Goal: Use online tool/utility: Utilize a website feature to perform a specific function

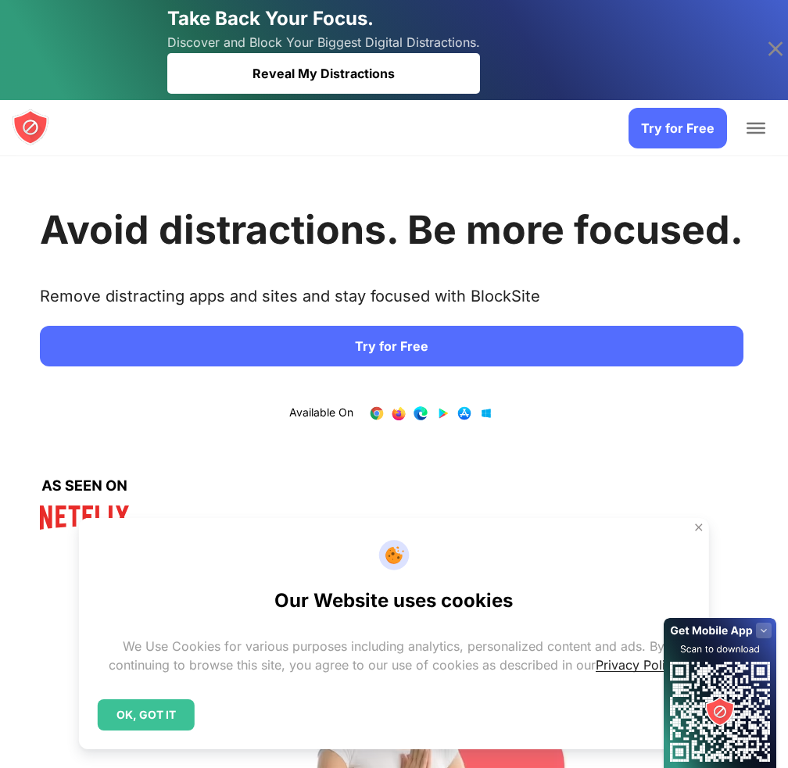
click at [195, 366] on link "Try for Free" at bounding box center [391, 346] width 703 height 41
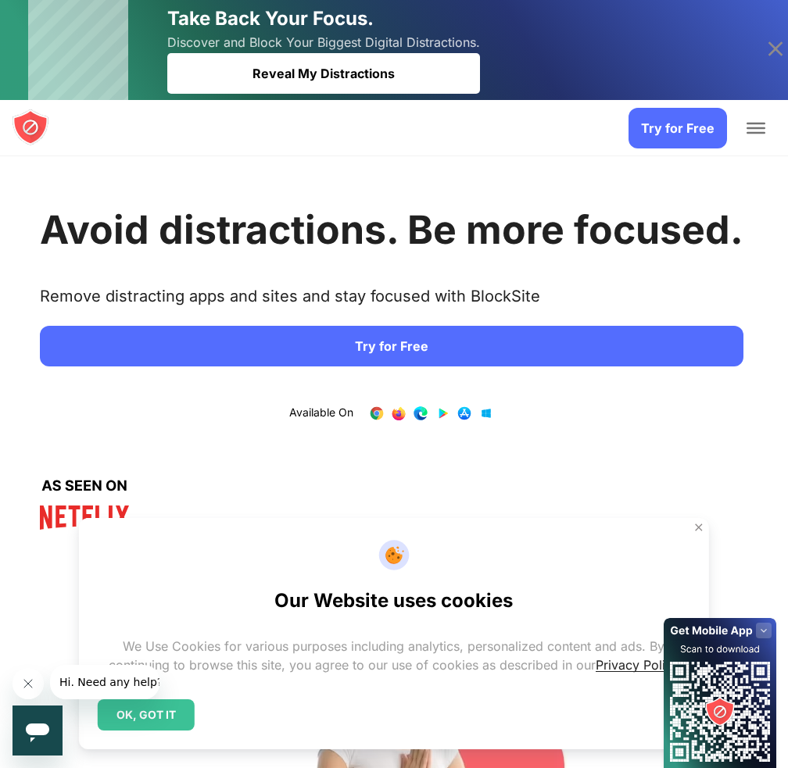
click at [0, 0] on span "Add to Chrome" at bounding box center [0, 0] width 0 height 0
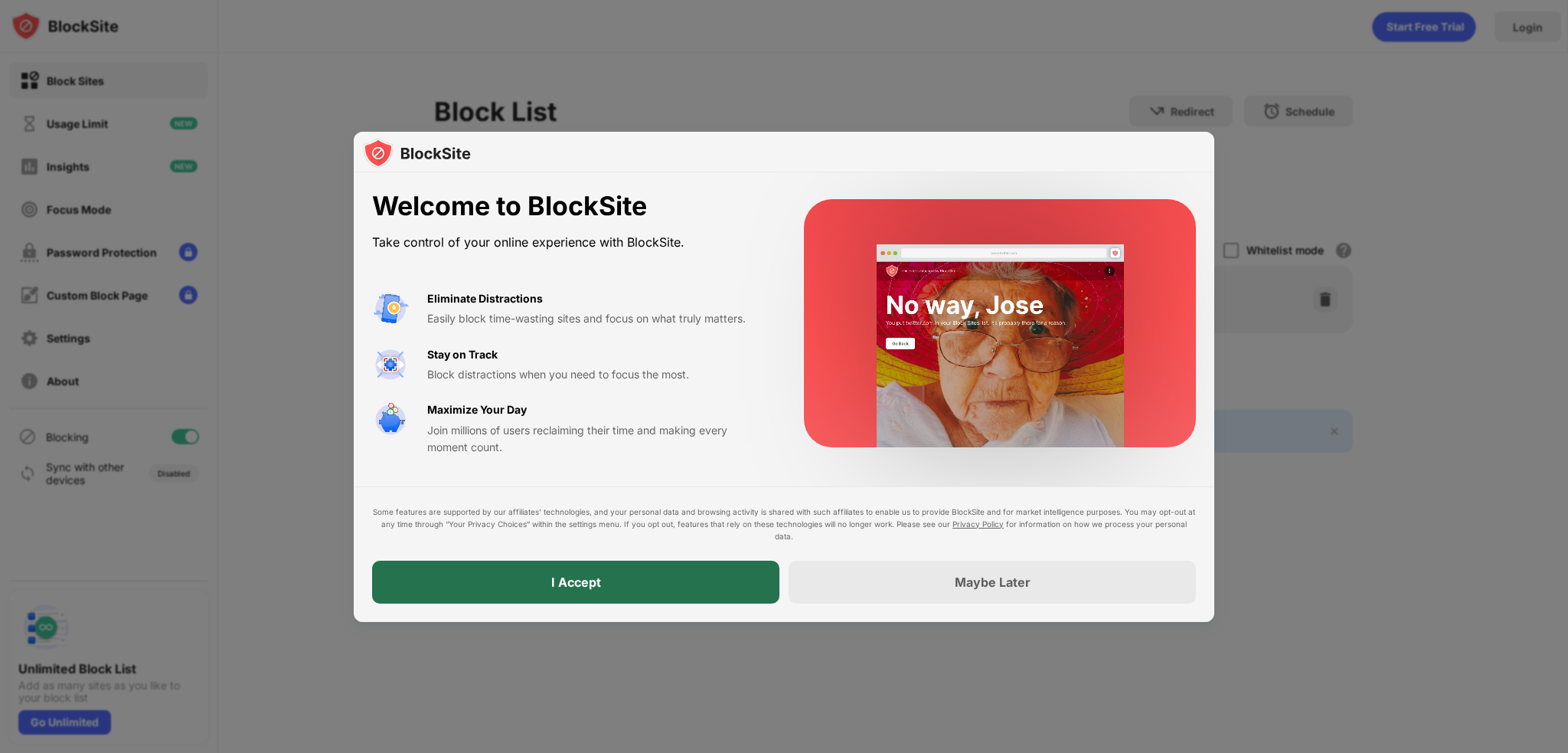
click at [566, 585] on div "I Accept" at bounding box center [576, 582] width 50 height 16
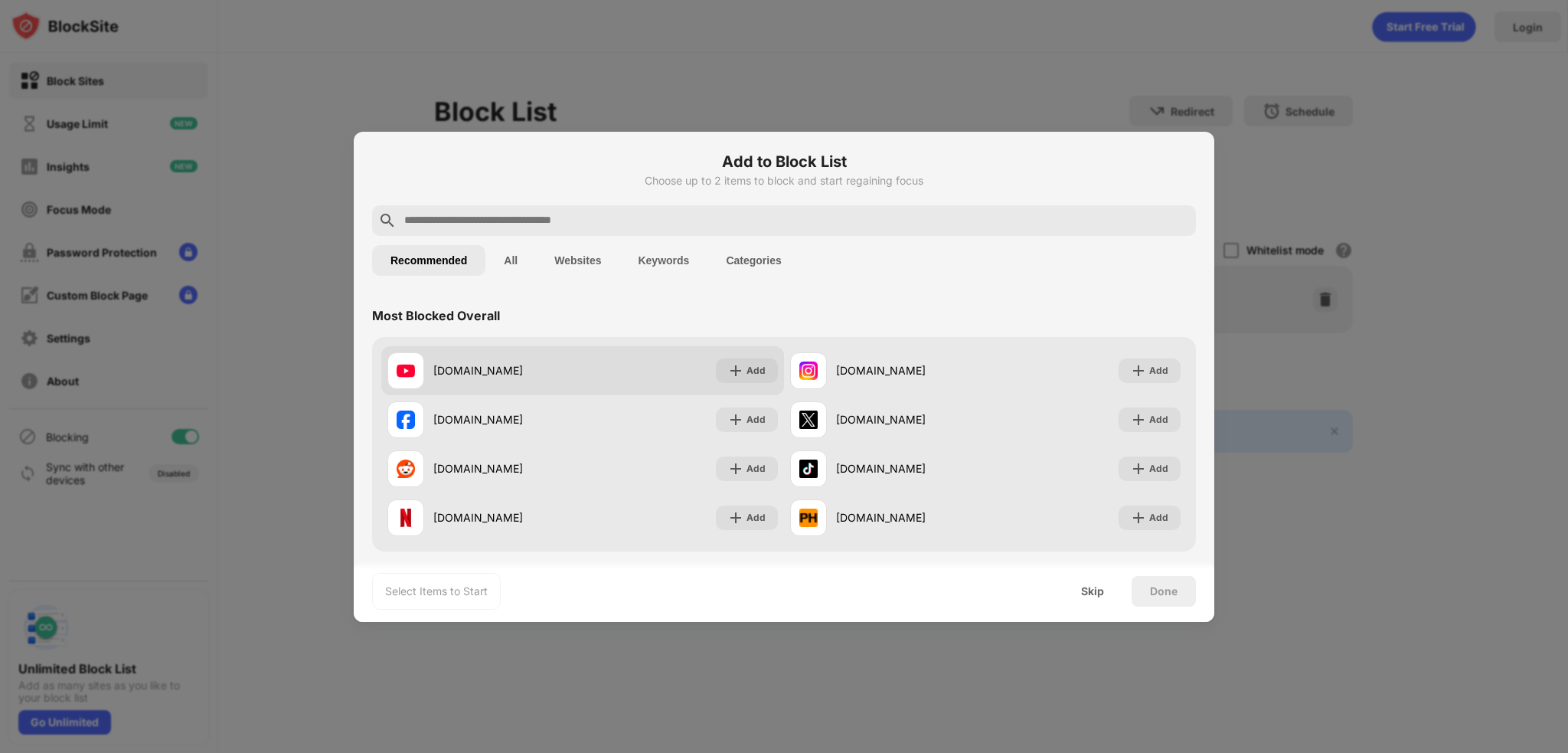
click at [552, 363] on div "youtube.com" at bounding box center [508, 371] width 149 height 16
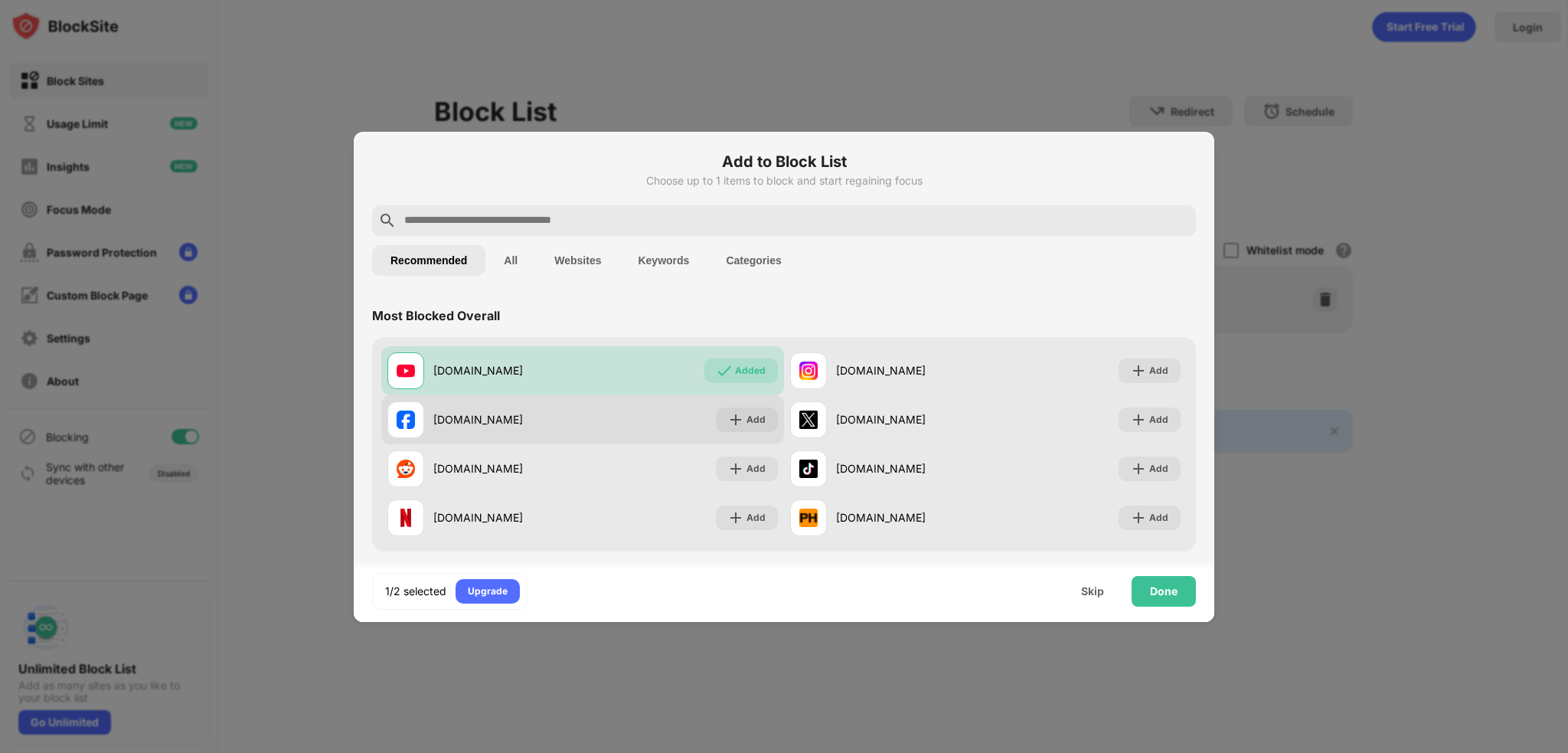
click at [503, 414] on div "facebook.com" at bounding box center [508, 420] width 149 height 16
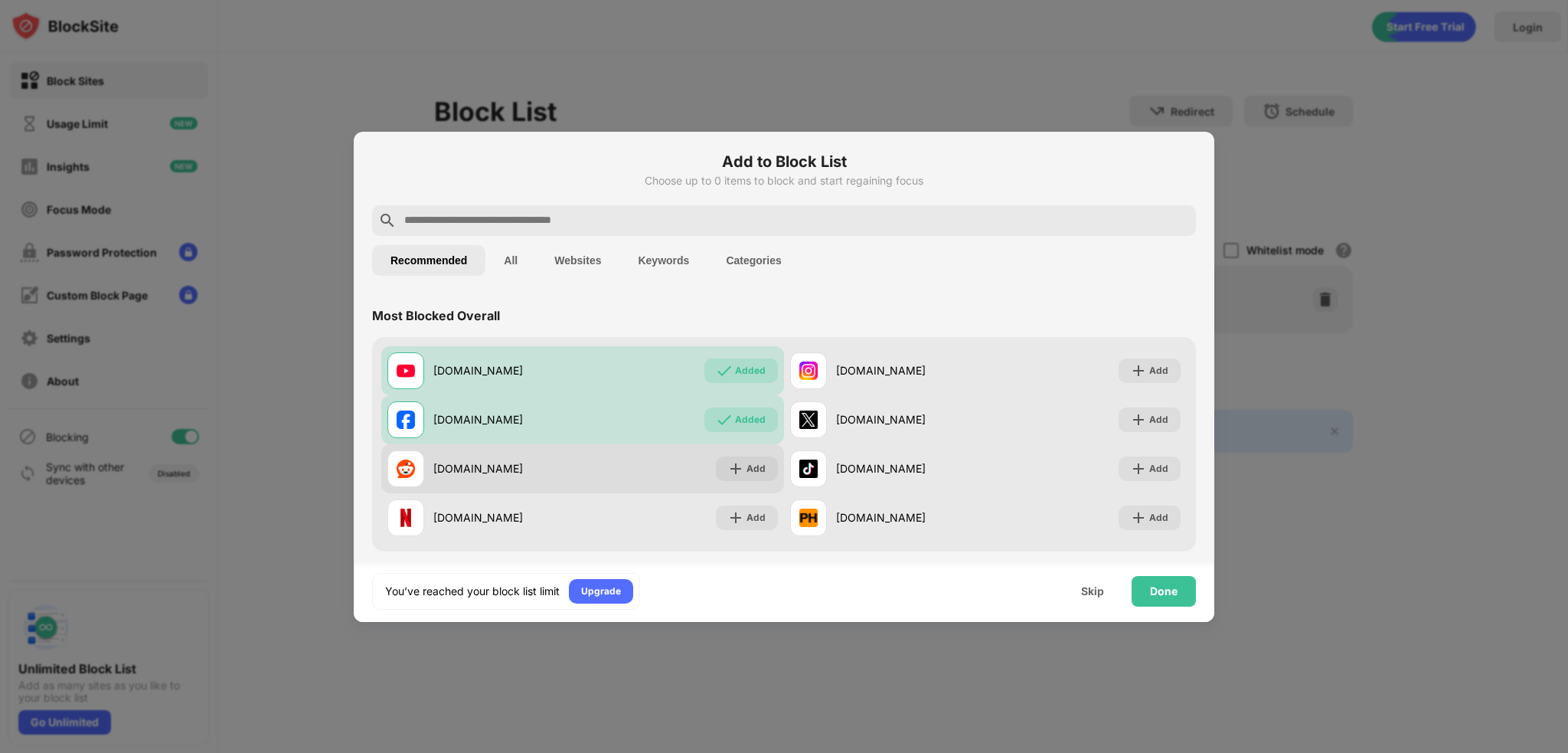
click at [555, 473] on div "reddit.com" at bounding box center [508, 469] width 149 height 16
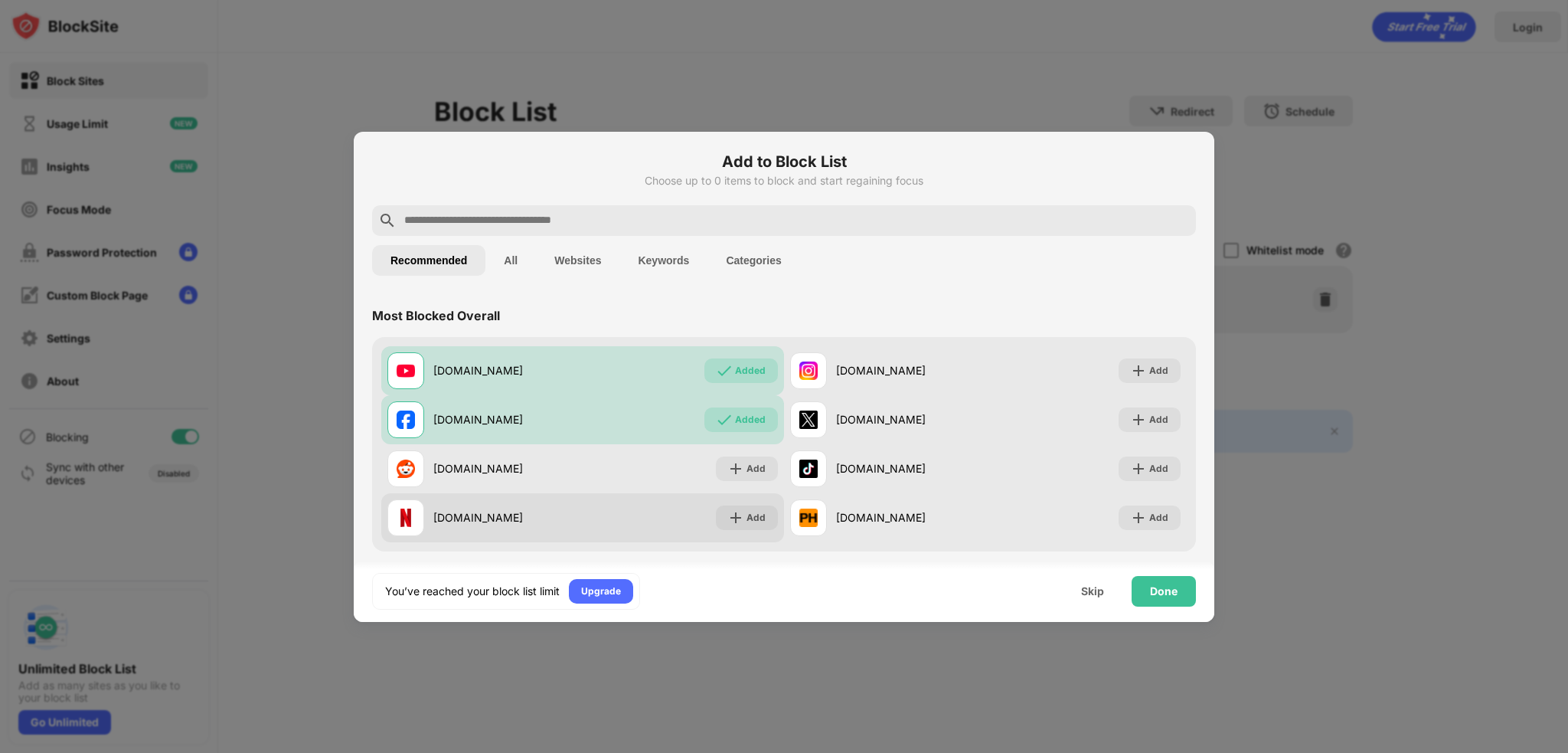
click at [579, 519] on div "netflix.com" at bounding box center [508, 518] width 149 height 16
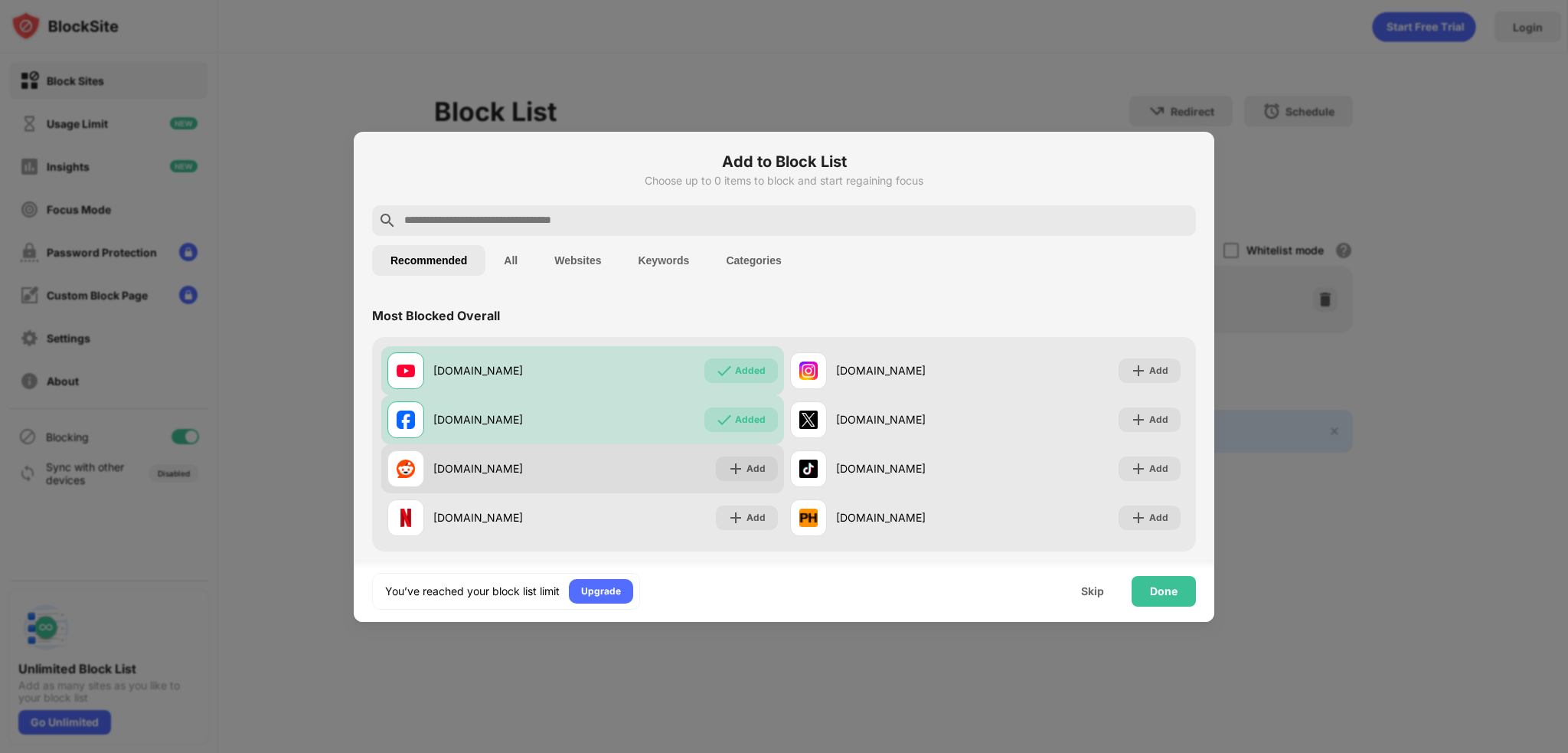
click at [683, 472] on div "reddit.com Add" at bounding box center [582, 469] width 403 height 49
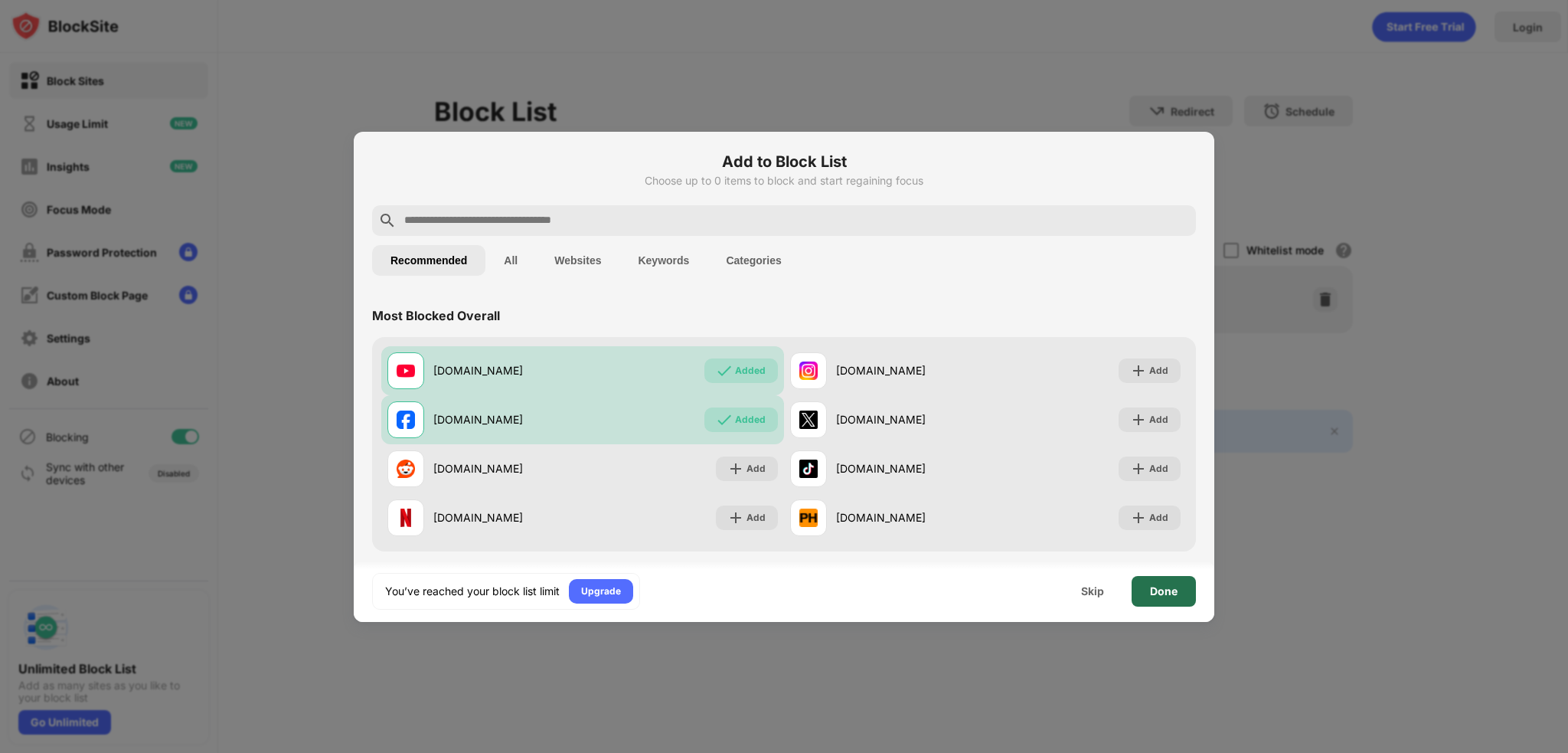
click at [1162, 590] on div "Done" at bounding box center [1164, 591] width 27 height 13
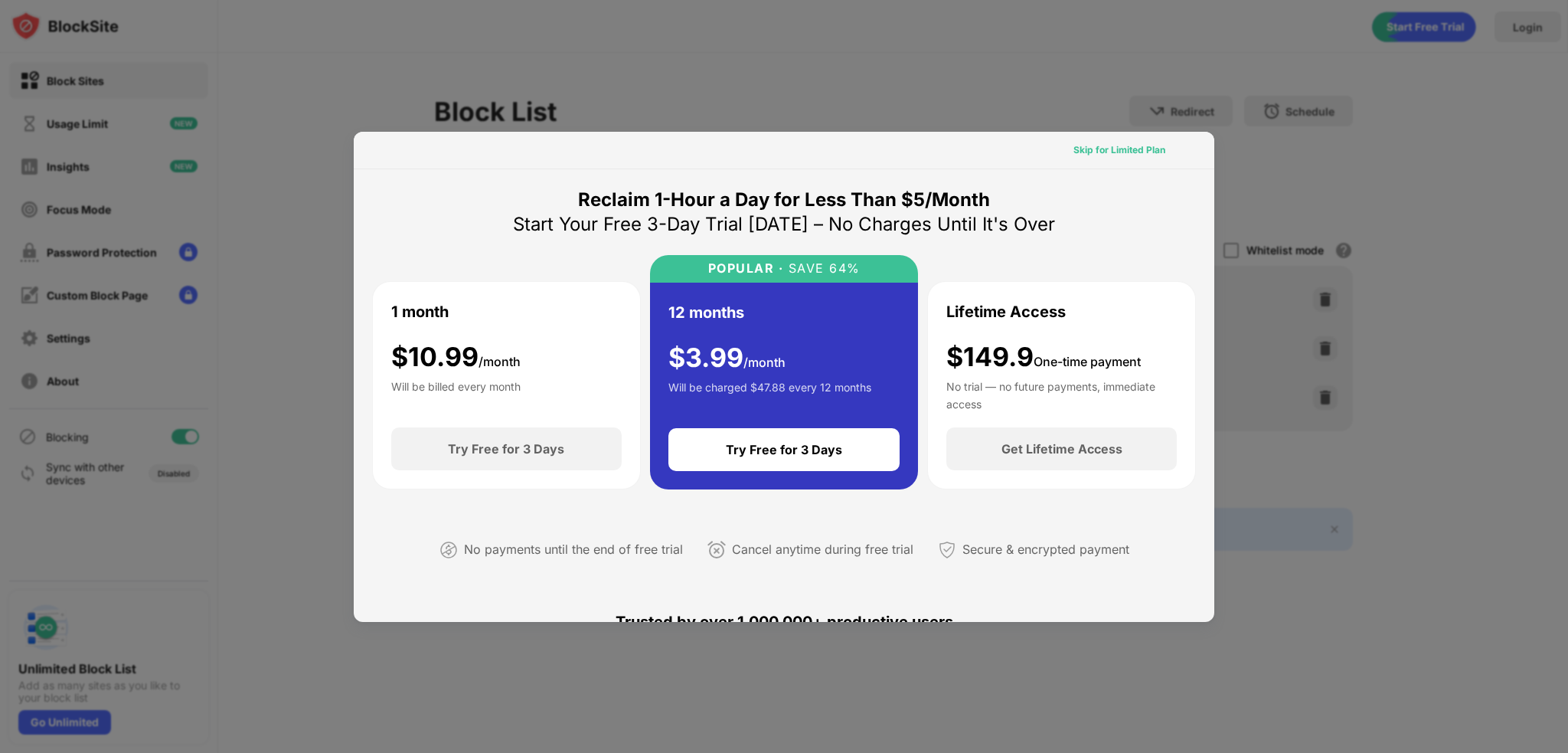
click at [1105, 144] on div "Skip for Limited Plan" at bounding box center [1119, 150] width 92 height 16
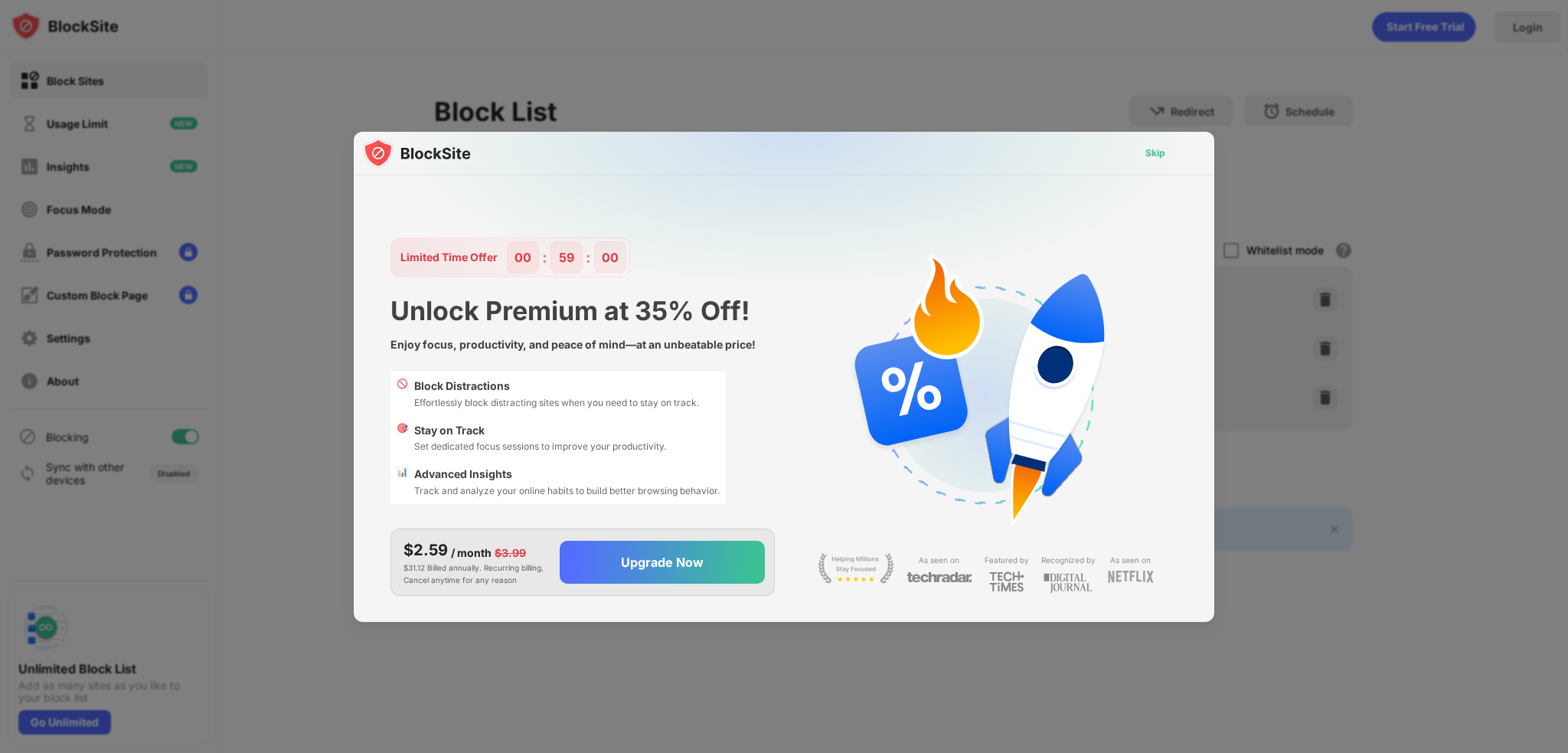
click at [1158, 154] on div "Skip" at bounding box center [1155, 153] width 20 height 16
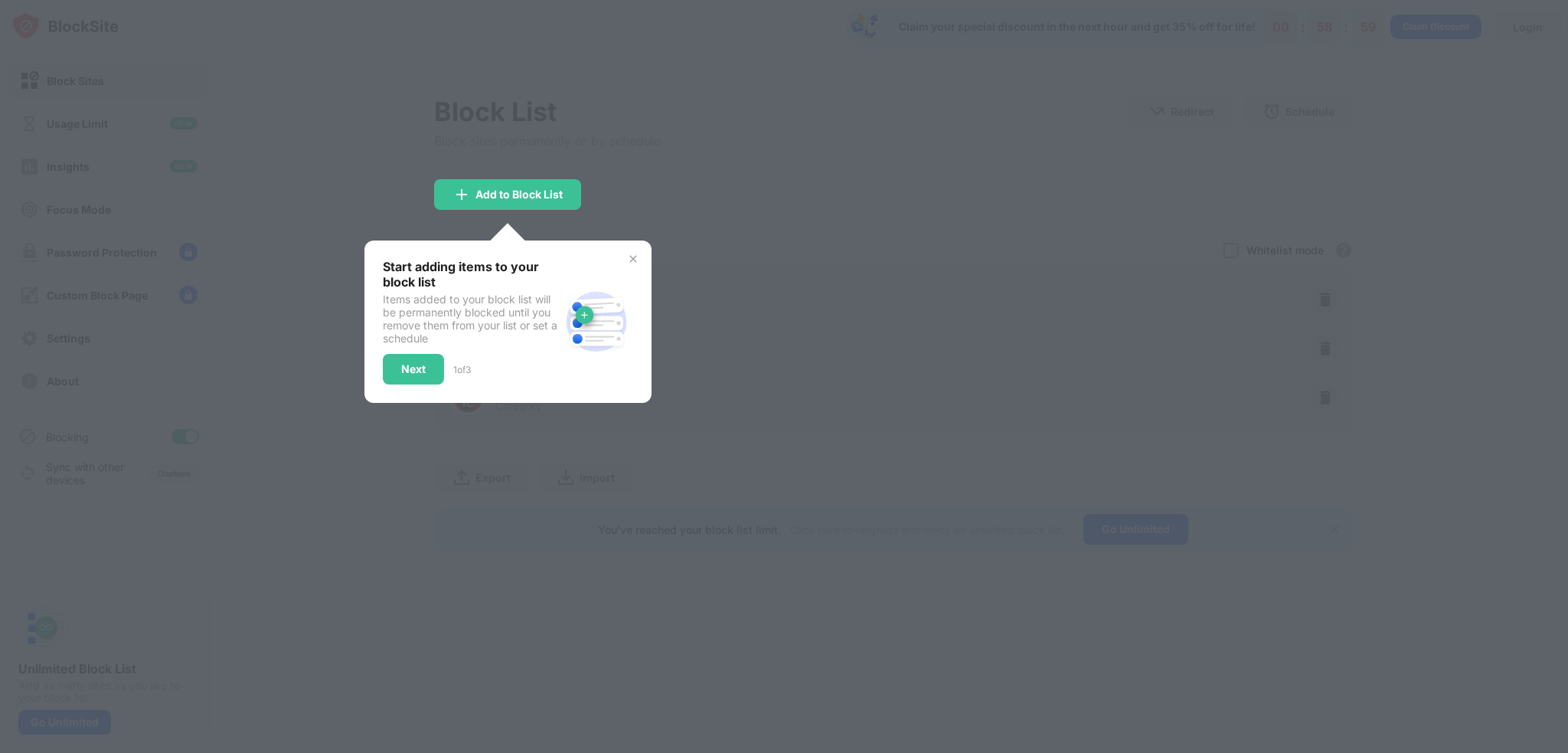
click at [625, 256] on div "Start adding items to your block list Items added to your block list will be pe…" at bounding box center [508, 322] width 287 height 163
click at [631, 254] on img at bounding box center [633, 259] width 13 height 13
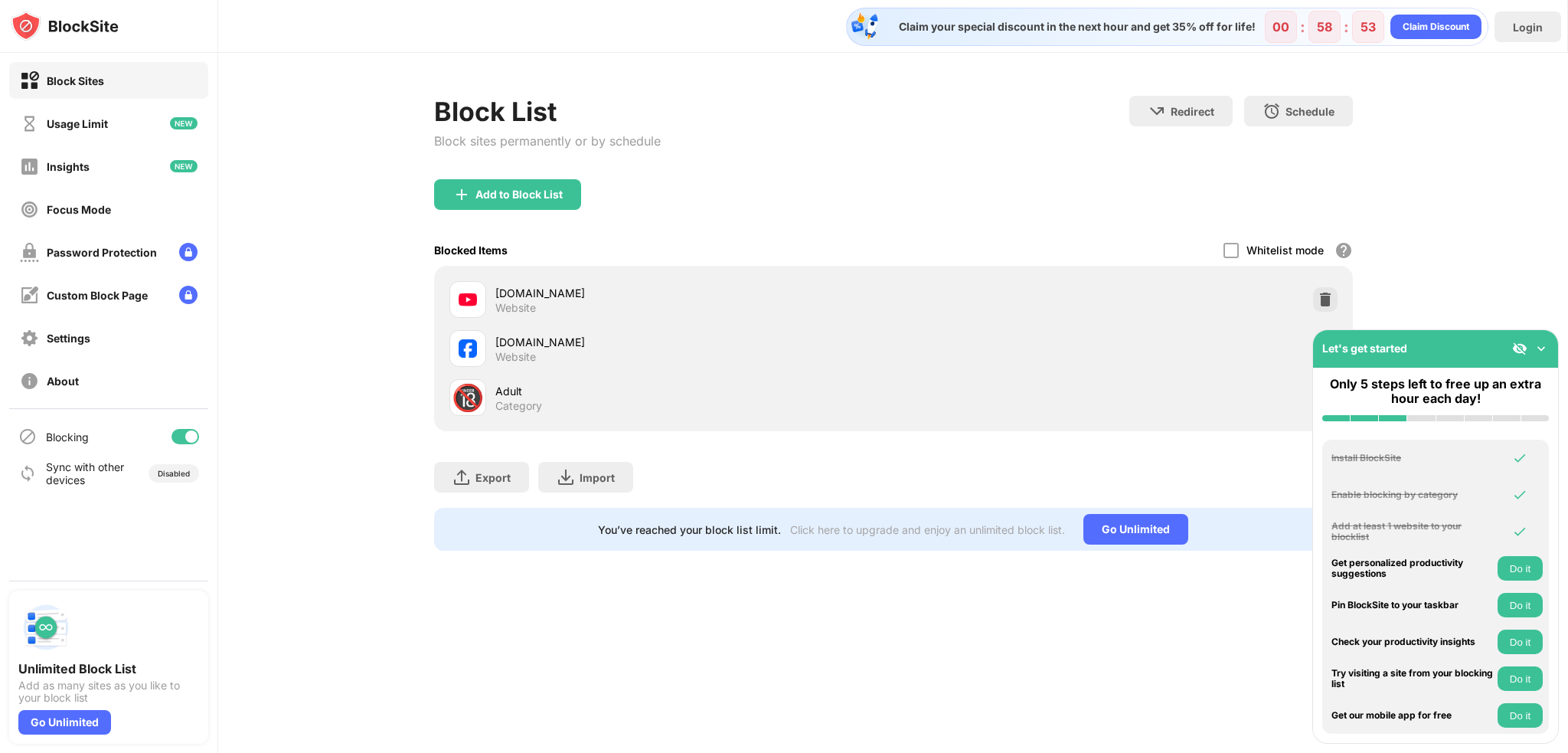
click at [1543, 348] on img at bounding box center [1542, 349] width 16 height 16
